Goal: Entertainment & Leisure: Consume media (video, audio)

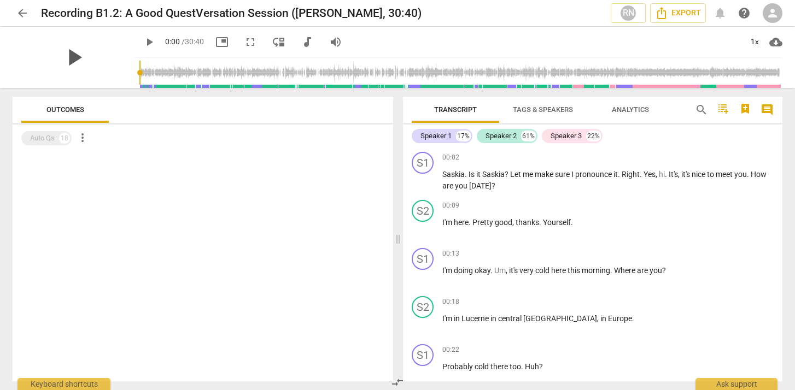
click at [73, 60] on span "play_arrow" at bounding box center [74, 57] width 28 height 28
click at [752, 44] on div "1x" at bounding box center [754, 41] width 21 height 17
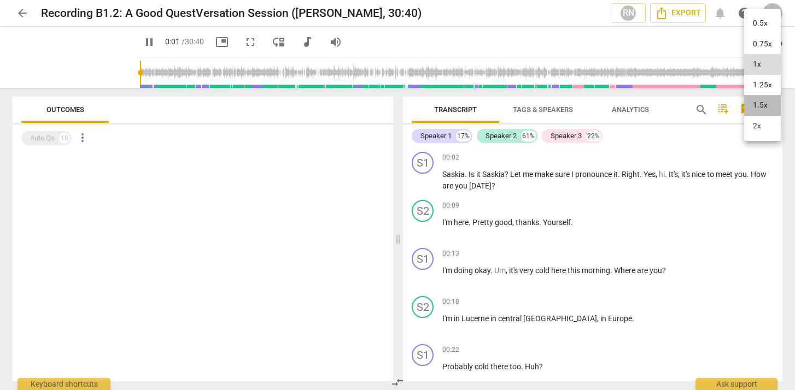
click at [758, 111] on li "1.5x" at bounding box center [762, 105] width 37 height 21
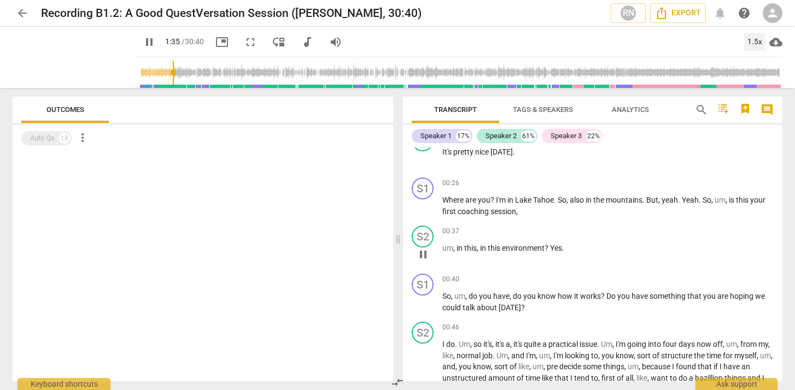
scroll to position [499, 0]
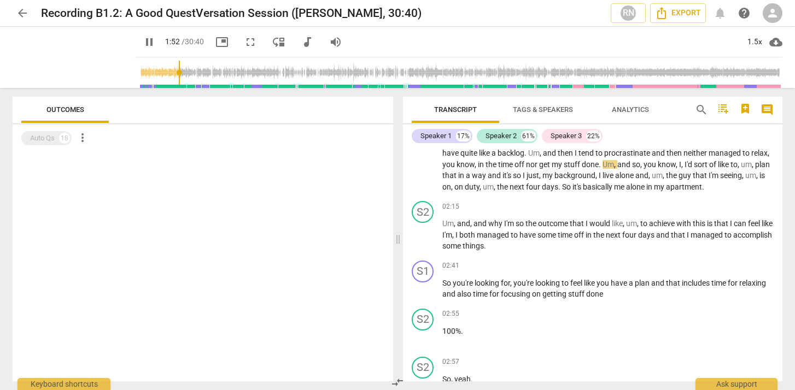
click at [143, 45] on span "pause" at bounding box center [149, 42] width 13 height 13
click at [143, 42] on span "play_arrow" at bounding box center [149, 42] width 13 height 13
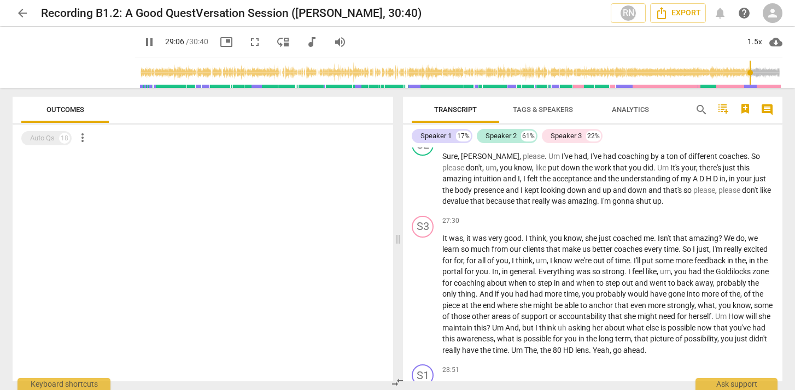
scroll to position [4782, 0]
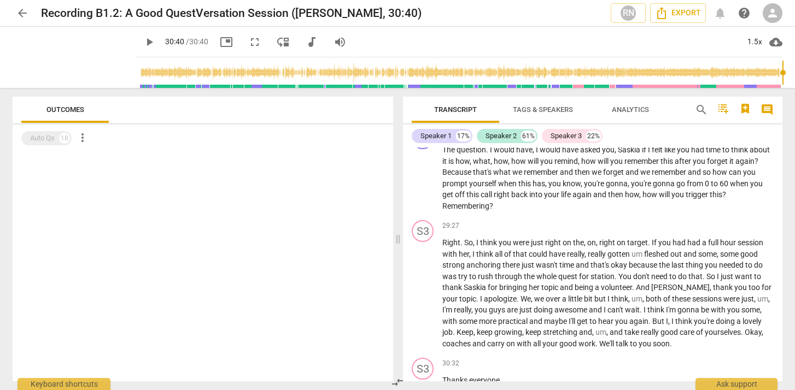
type input "1840"
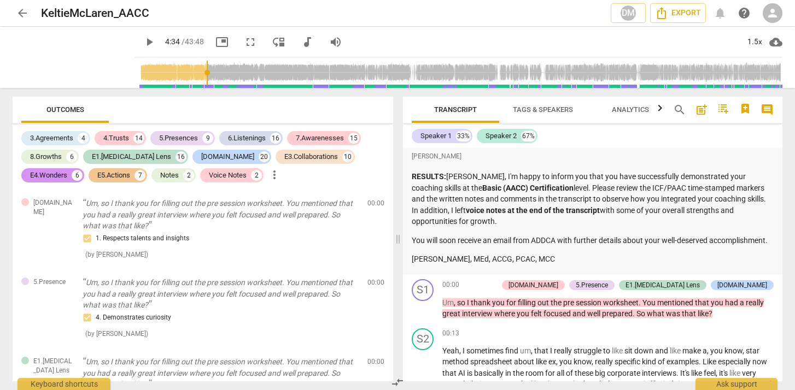
scroll to position [777, 0]
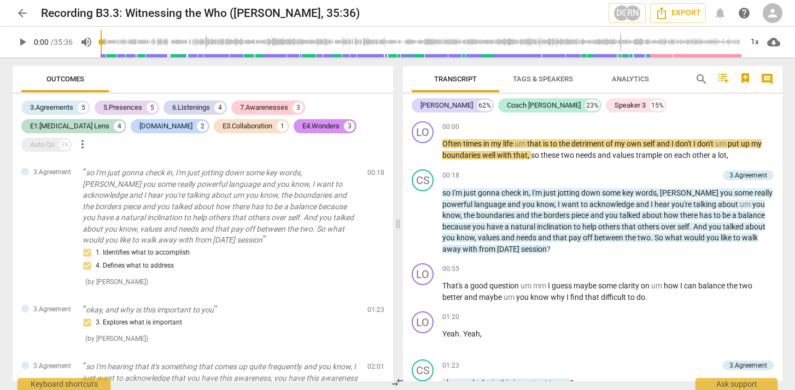
click at [23, 41] on span "play_arrow" at bounding box center [22, 42] width 13 height 13
click at [749, 42] on div "1x" at bounding box center [754, 41] width 21 height 17
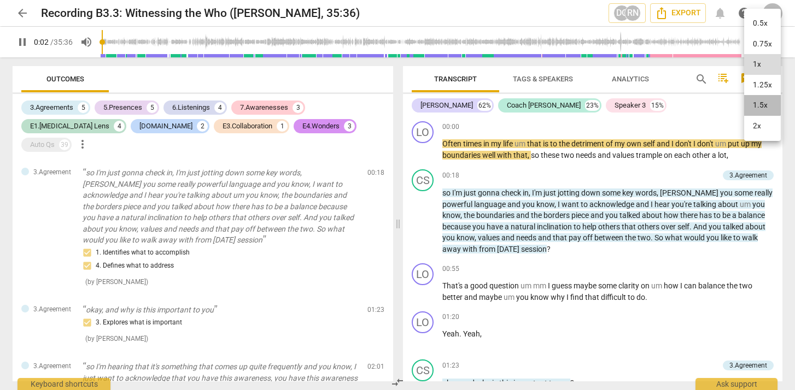
click at [753, 102] on li "1.5x" at bounding box center [762, 105] width 37 height 21
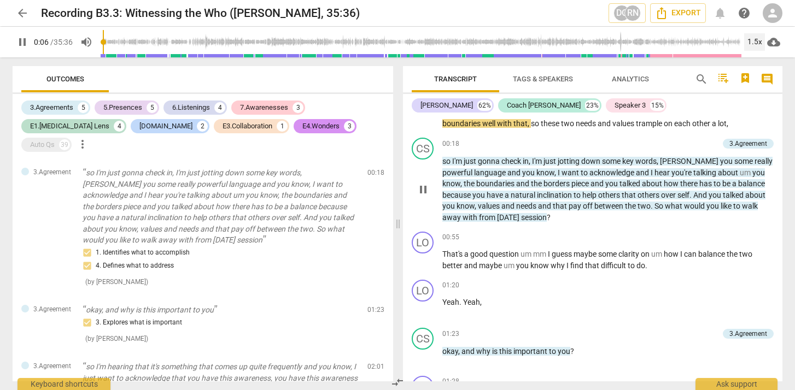
scroll to position [34, 0]
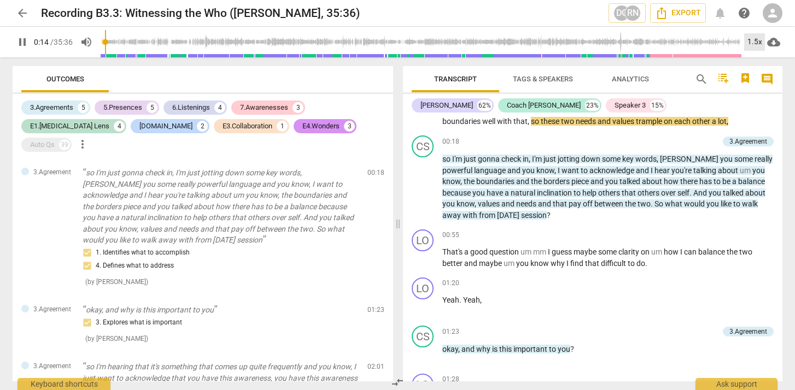
click at [758, 42] on div "1.5x" at bounding box center [754, 41] width 21 height 17
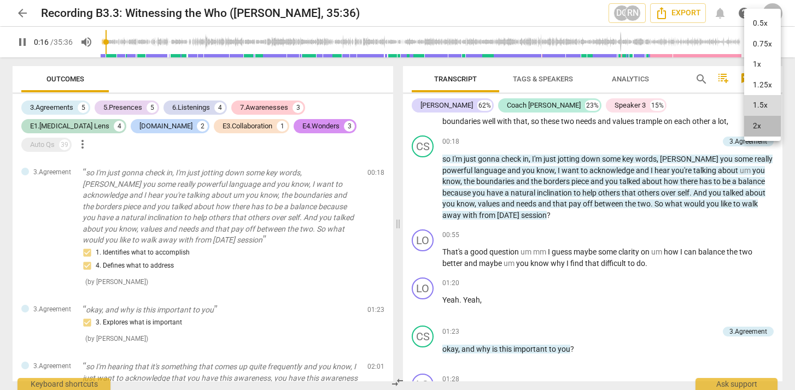
click at [763, 119] on li "2x" at bounding box center [762, 126] width 37 height 21
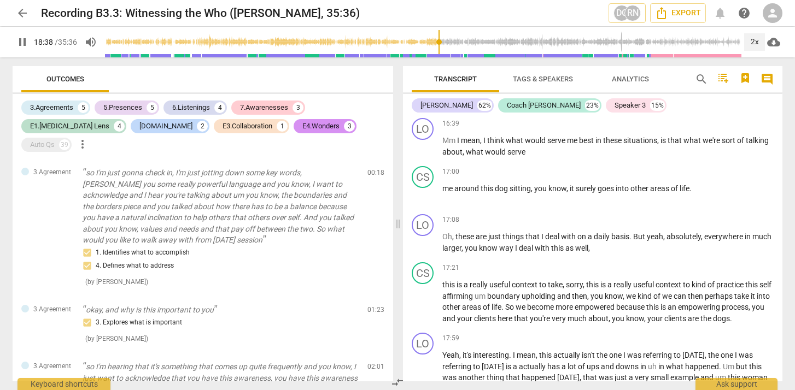
scroll to position [2920, 0]
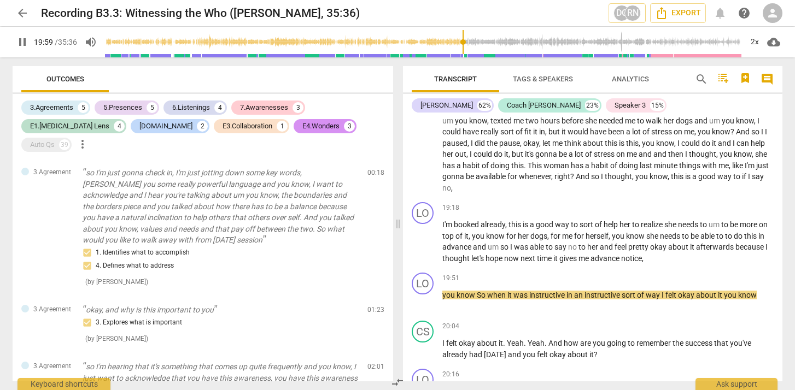
click at [412, 24] on div "arrow_back Recording B3.3: Witnessing the Who ([PERSON_NAME], 35:36) DG RN Expo…" at bounding box center [397, 13] width 777 height 26
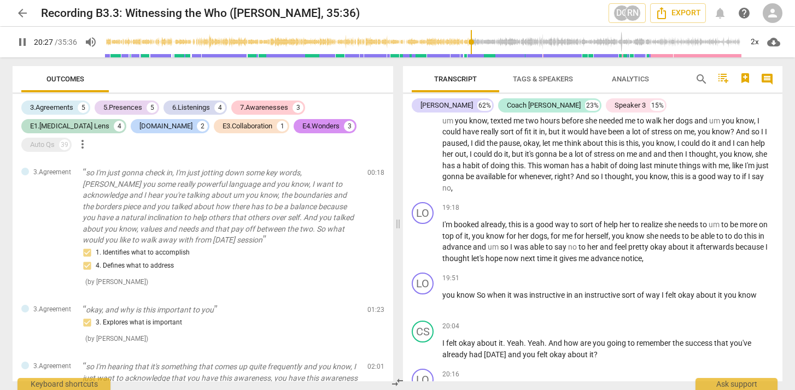
scroll to position [3187, 0]
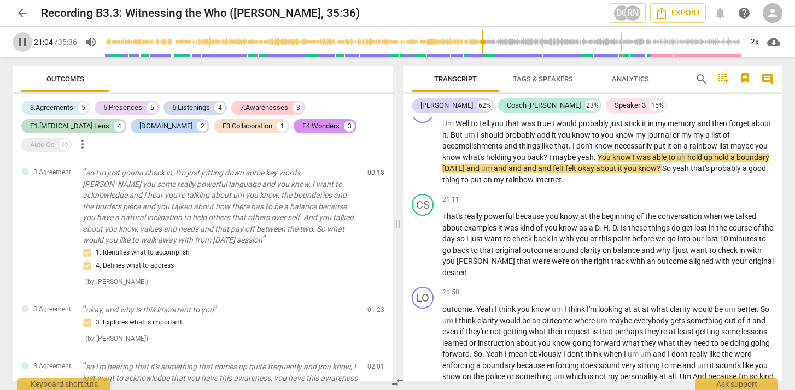
click at [26, 44] on span "pause" at bounding box center [22, 42] width 13 height 13
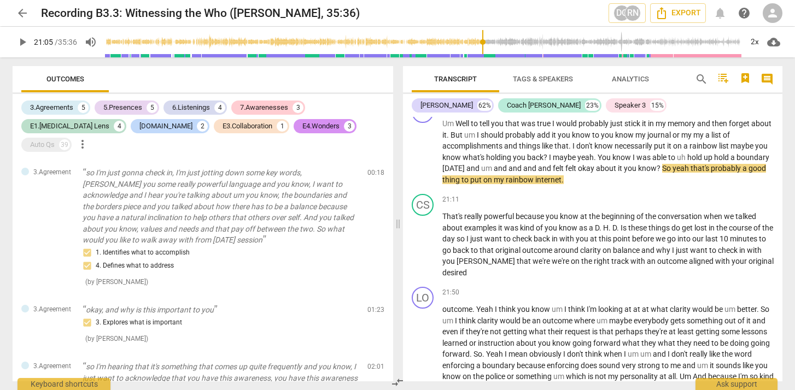
type input "1265"
